Goal: Transaction & Acquisition: Book appointment/travel/reservation

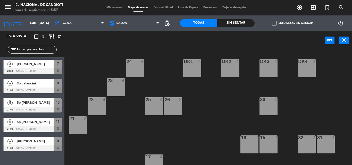
scroll to position [65, 0]
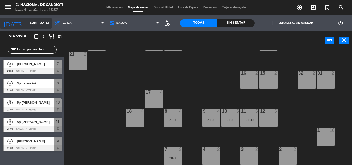
click at [32, 25] on input "lun. [DATE]" at bounding box center [49, 23] width 44 height 9
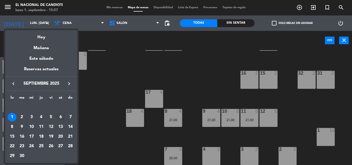
click at [62, 116] on div "6" at bounding box center [60, 117] width 9 height 9
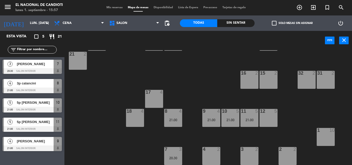
type input "sáb. [DATE]"
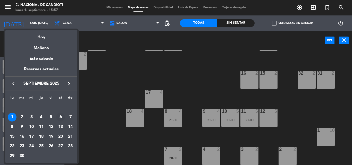
scroll to position [0, 0]
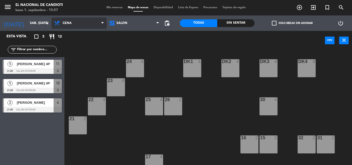
click at [80, 23] on span "Cena" at bounding box center [79, 23] width 55 height 11
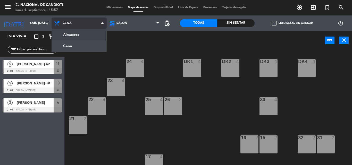
click at [83, 34] on ng-component "menu El Nacional de Candioti lunes 1. septiembre - 15:57 Mis reservas Mapa de m…" at bounding box center [176, 82] width 352 height 165
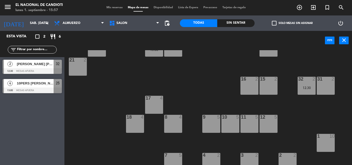
scroll to position [65, 0]
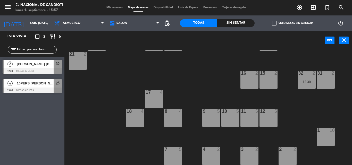
click at [157, 100] on div "17 4" at bounding box center [154, 99] width 18 height 18
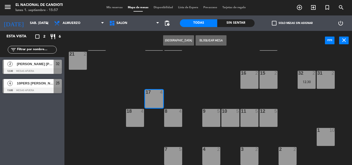
click at [178, 39] on button "[GEOGRAPHIC_DATA]" at bounding box center [178, 40] width 31 height 10
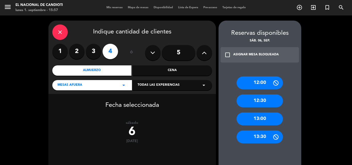
click at [273, 118] on div "13:00" at bounding box center [260, 119] width 46 height 13
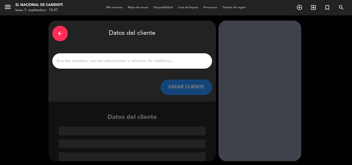
click at [106, 60] on input "1" at bounding box center [132, 61] width 152 height 7
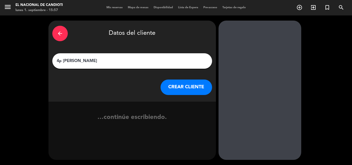
type input "4p [PERSON_NAME]"
click at [178, 91] on button "CREAR CLIENTE" at bounding box center [187, 87] width 52 height 15
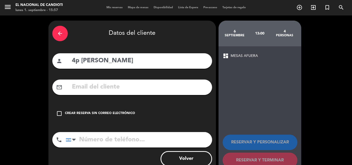
click at [109, 115] on div "Crear reserva sin correo electrónico" at bounding box center [100, 113] width 70 height 5
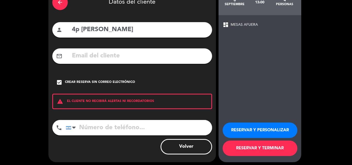
scroll to position [34, 0]
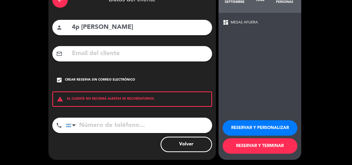
click at [269, 150] on button "RESERVAR Y TERMINAR" at bounding box center [260, 146] width 75 height 15
